Goal: Find specific page/section: Find specific page/section

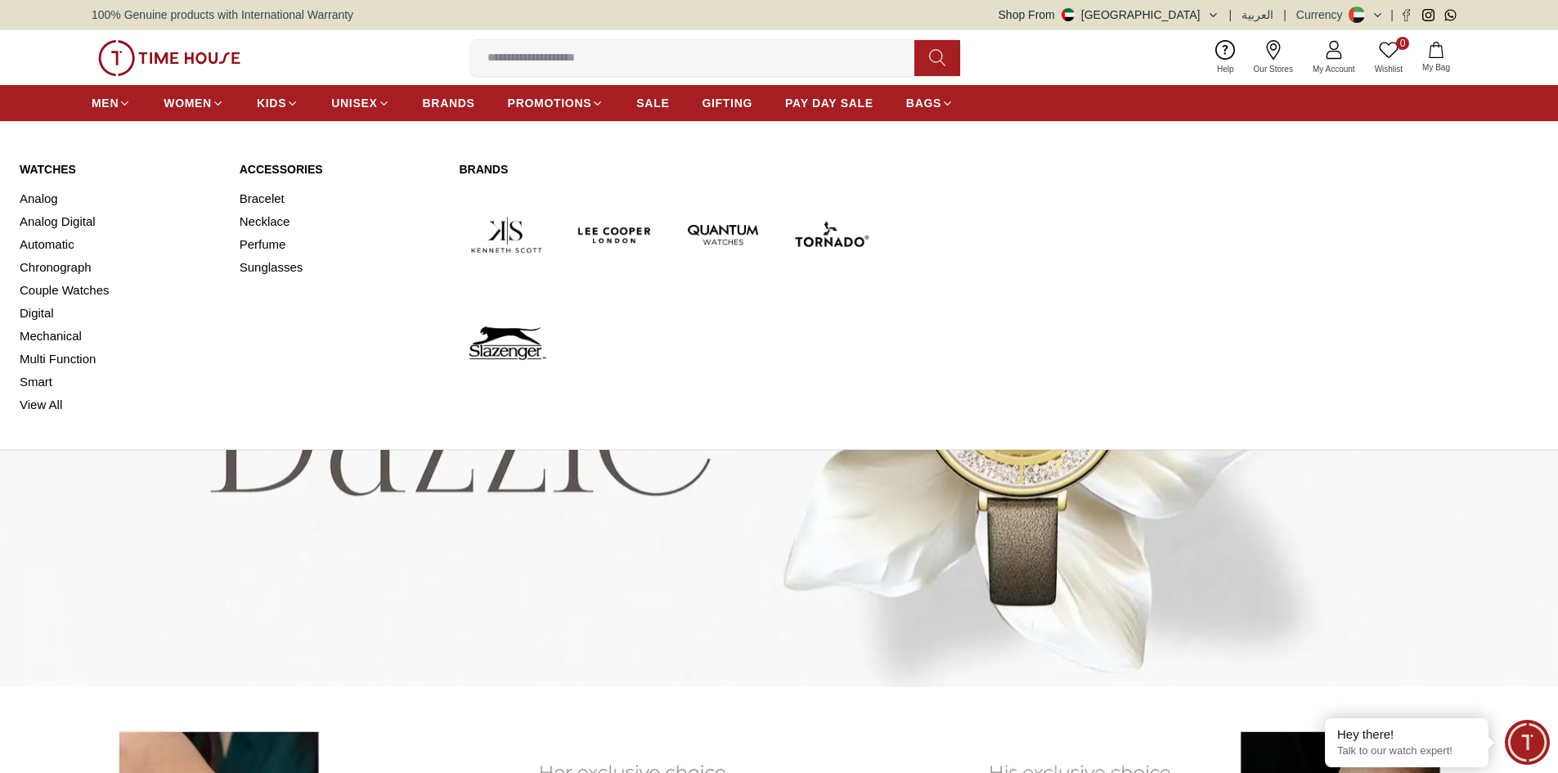
click at [60, 170] on link "Watches" at bounding box center [120, 169] width 200 height 16
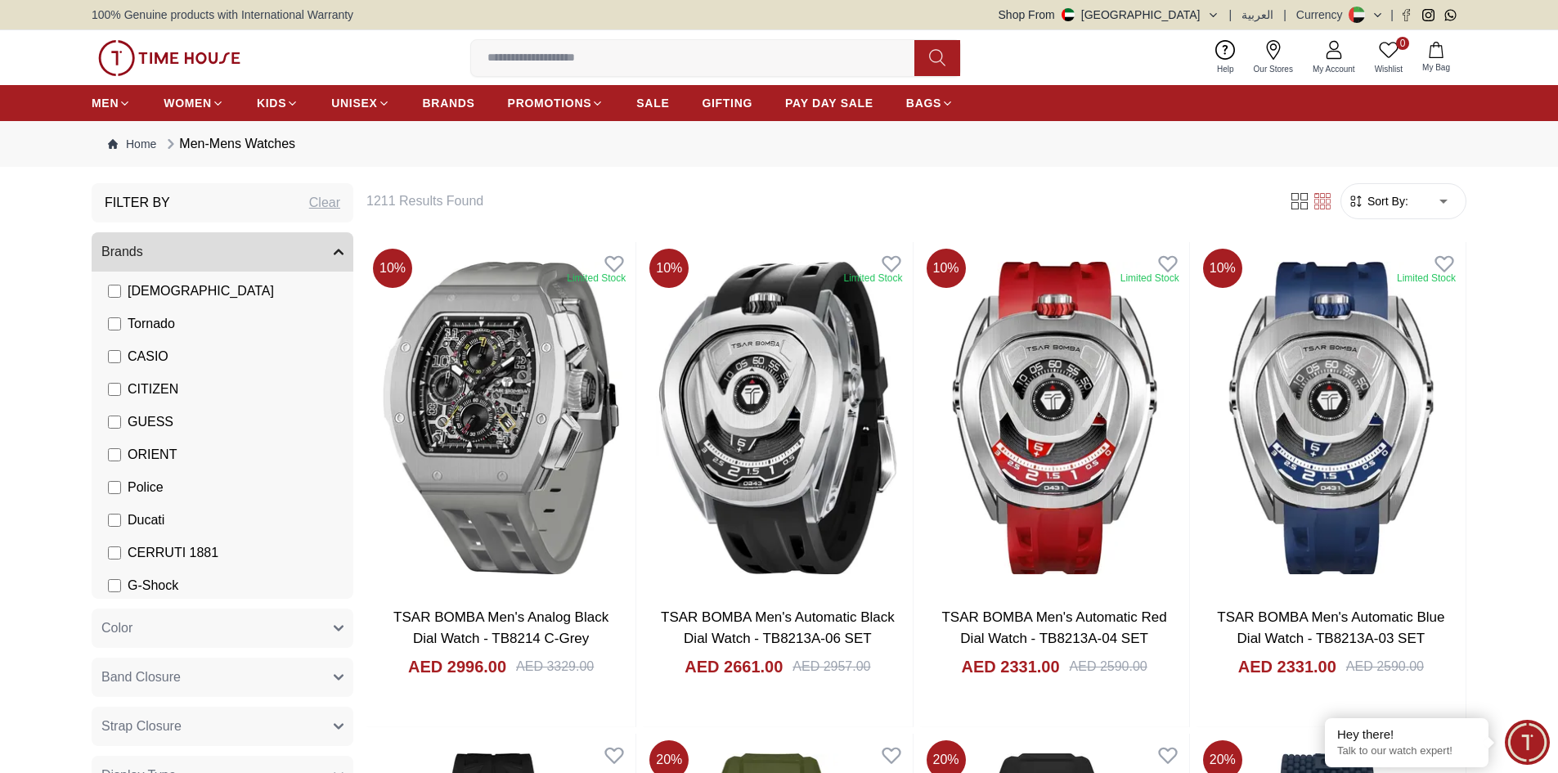
scroll to position [218, 0]
click at [164, 629] on button "Color" at bounding box center [223, 628] width 262 height 39
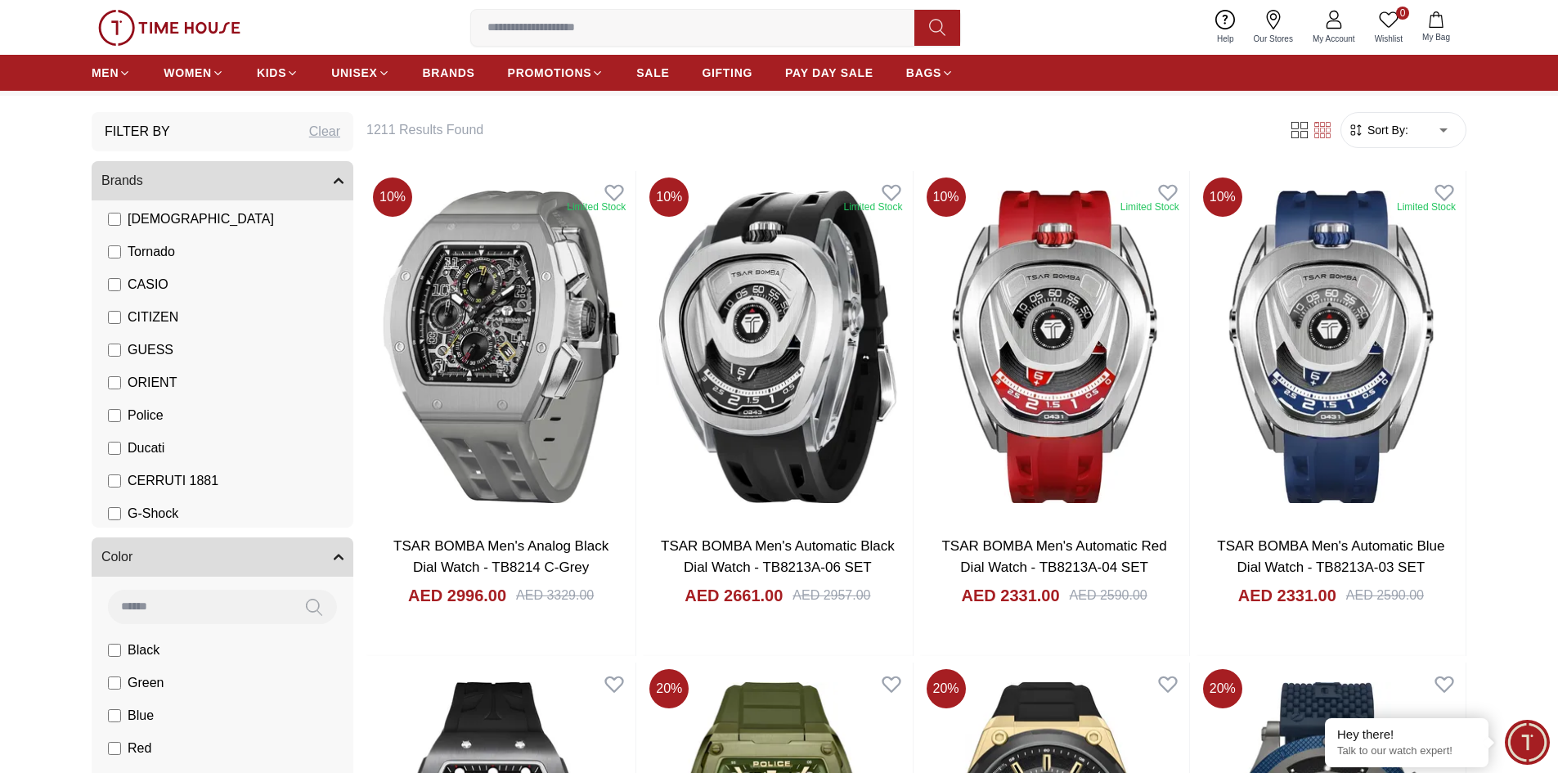
scroll to position [164, 0]
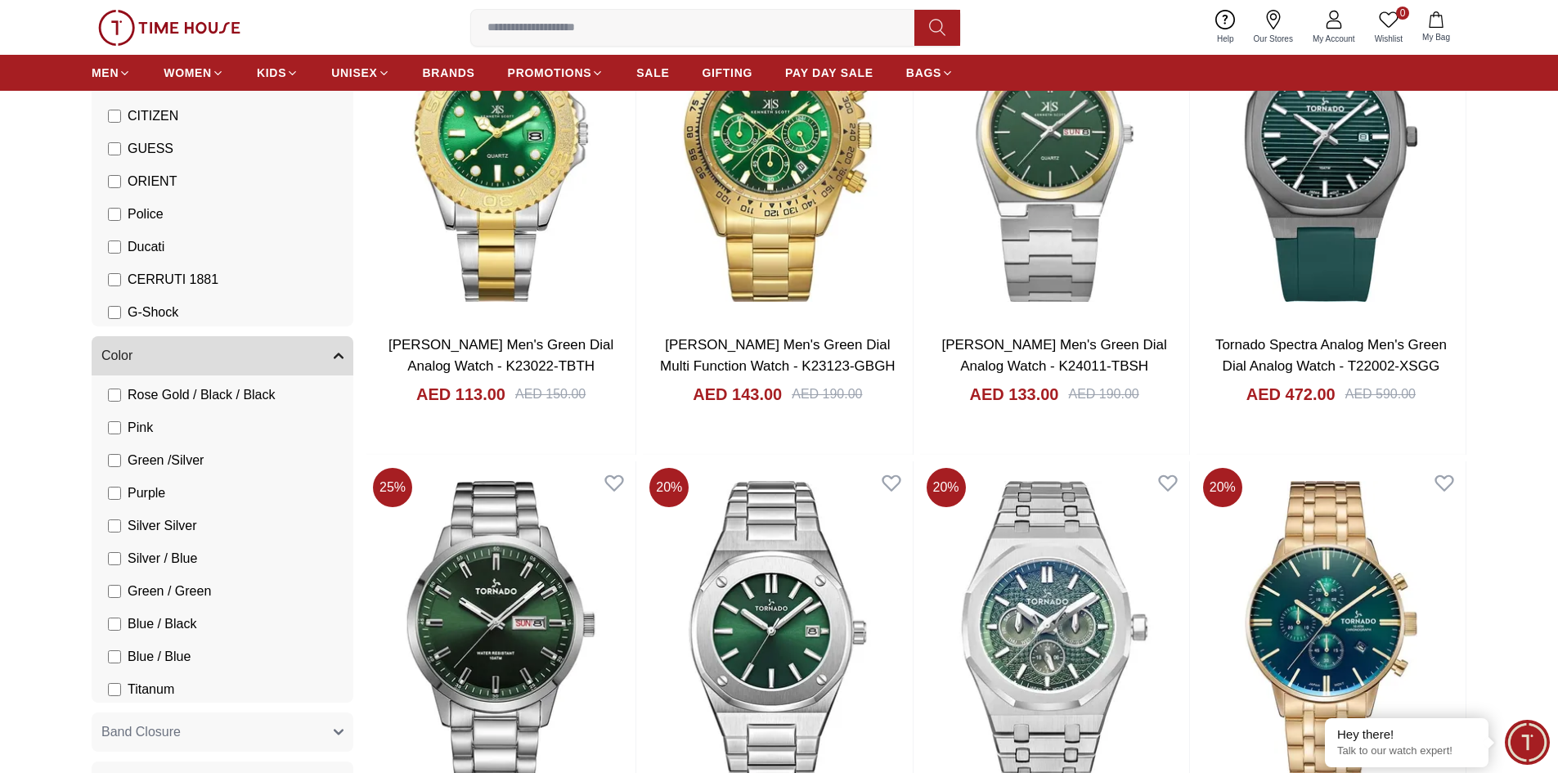
scroll to position [1036, 0]
click at [159, 460] on span "Green /Silver" at bounding box center [166, 460] width 76 height 20
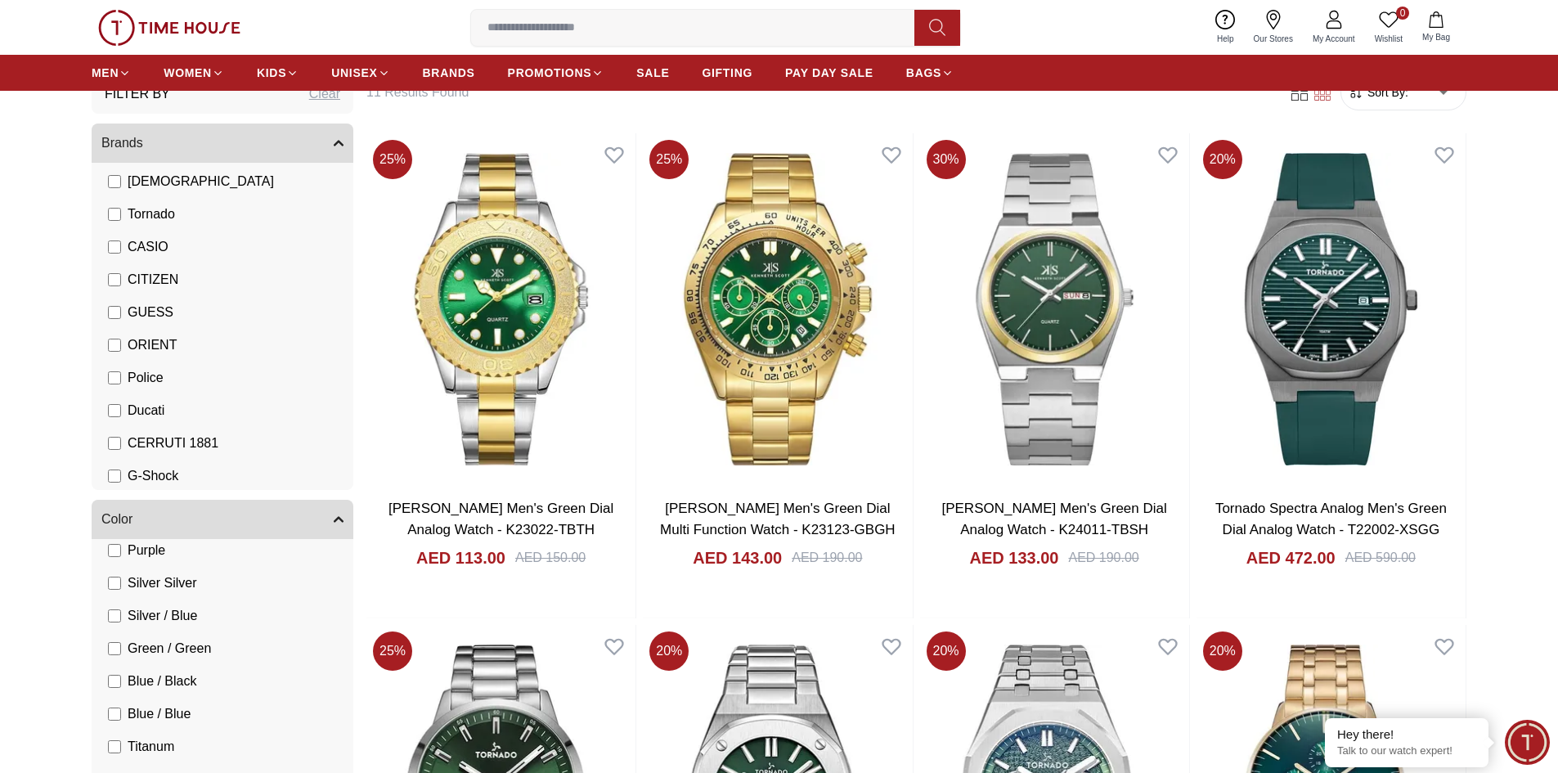
scroll to position [1145, 0]
click at [201, 642] on span "Green / Green" at bounding box center [169, 646] width 83 height 20
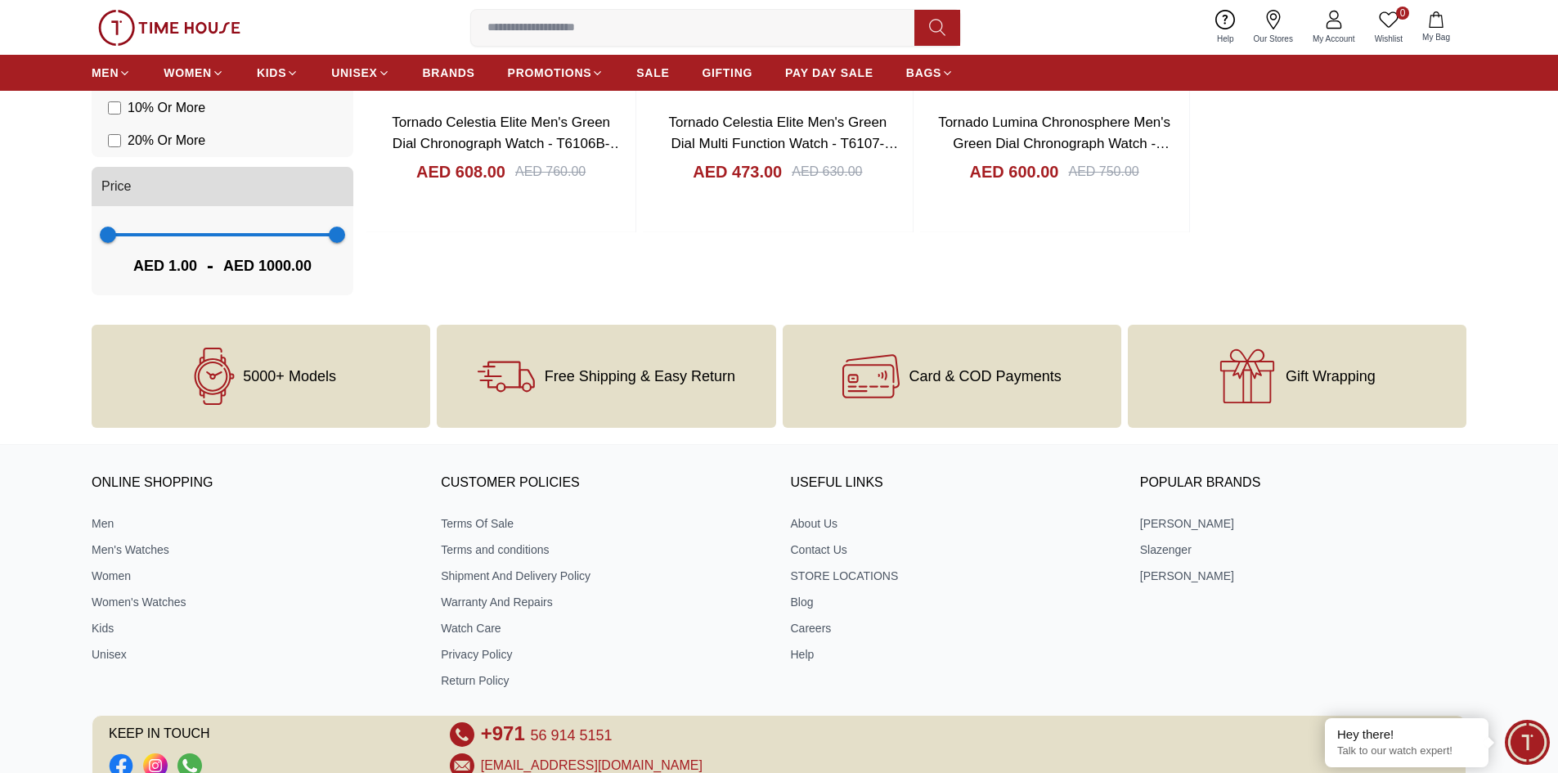
scroll to position [1637, 0]
